Goal: Ask a question

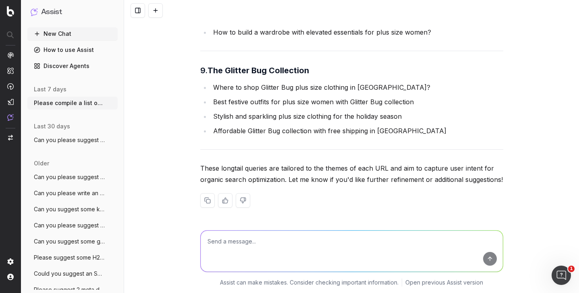
click at [242, 255] on textarea at bounding box center [352, 251] width 302 height 41
click at [289, 242] on textarea "Can you please suggest some H2/H3" at bounding box center [352, 251] width 302 height 41
drag, startPoint x: 327, startPoint y: 241, endPoint x: 354, endPoint y: 242, distance: 27.4
click at [354, 242] on textarea "Can you please suggest some SEO-targeted headlines H2/H3" at bounding box center [352, 251] width 302 height 41
click at [367, 242] on textarea "Can you please suggest some SEO-targeted H2/H3" at bounding box center [352, 251] width 302 height 41
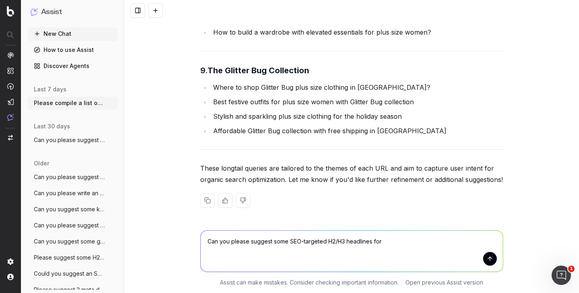
paste textarea "[URL][DOMAIN_NAME]"
type textarea "Can you please suggest some SEO-targeted H2/H3 headlines for [URL][DOMAIN_NAME]"
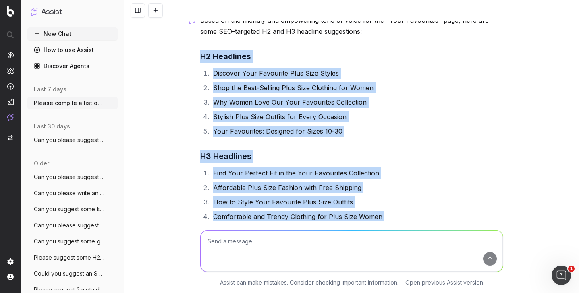
scroll to position [4416, 0]
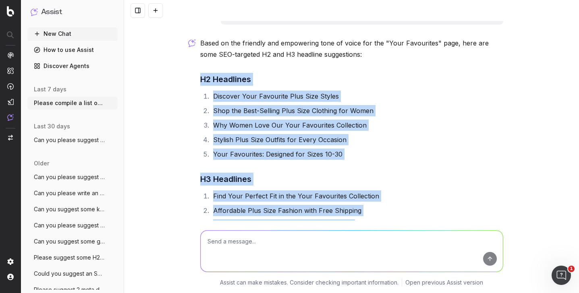
drag, startPoint x: 374, startPoint y: 137, endPoint x: 216, endPoint y: 91, distance: 164.3
click at [216, 91] on div "Based on the friendly and empowering tone of voice for the "Your Favourites" pa…" at bounding box center [351, 188] width 303 height 303
copy div "H2 Headlines Discover Your Favourite Plus Size Styles Shop the Best-Selling Plu…"
